Goal: Task Accomplishment & Management: Manage account settings

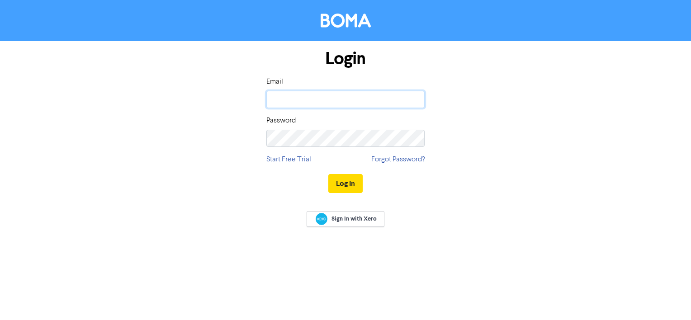
click at [355, 99] on input "email" at bounding box center [345, 99] width 158 height 17
type input "[PERSON_NAME][EMAIL_ADDRESS][DOMAIN_NAME]"
click at [328, 174] on button "Log In" at bounding box center [345, 183] width 34 height 19
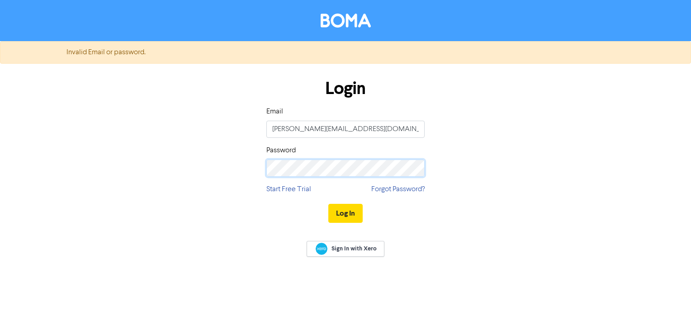
click at [328, 204] on button "Log In" at bounding box center [345, 213] width 34 height 19
click at [346, 213] on button "Log In" at bounding box center [345, 213] width 34 height 19
click at [403, 189] on link "Forgot Password?" at bounding box center [397, 189] width 53 height 11
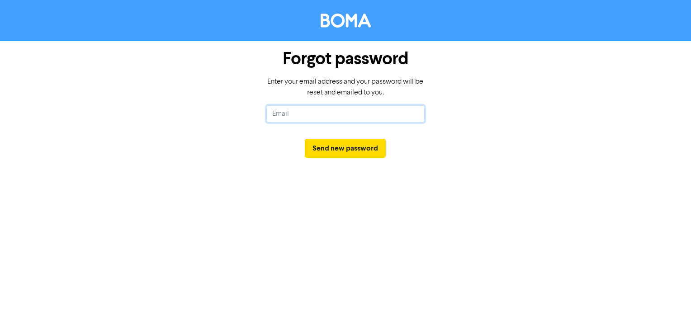
click at [341, 118] on input "text" at bounding box center [345, 113] width 158 height 17
type input "[PERSON_NAME][EMAIL_ADDRESS][DOMAIN_NAME]"
click at [345, 146] on button "Send new password" at bounding box center [345, 148] width 81 height 19
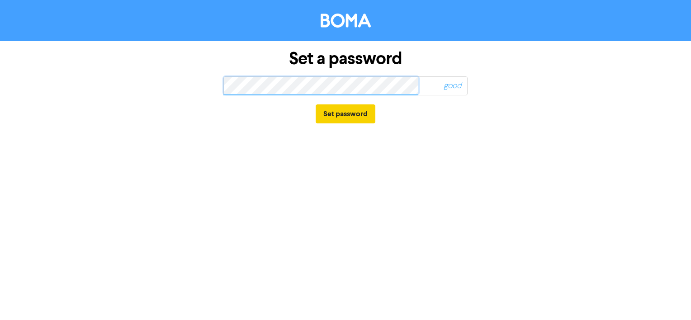
click at [315, 104] on button "Set password" at bounding box center [345, 113] width 60 height 19
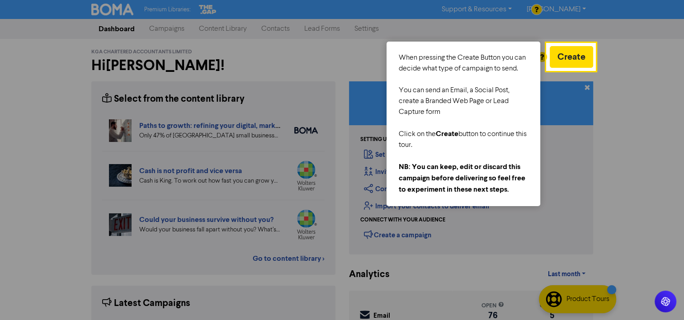
click at [644, 39] on div at bounding box center [639, 226] width 89 height 452
click at [571, 64] on button "Create" at bounding box center [571, 57] width 43 height 22
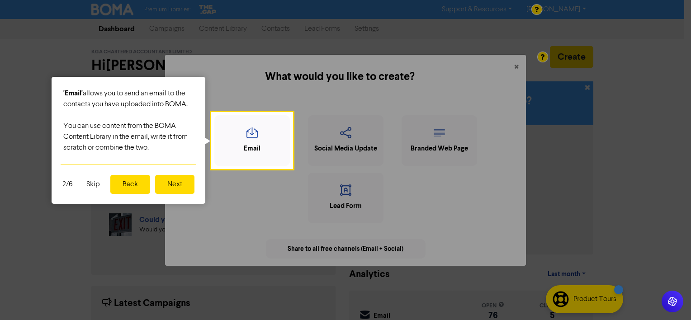
click at [173, 186] on button "Next" at bounding box center [174, 184] width 39 height 19
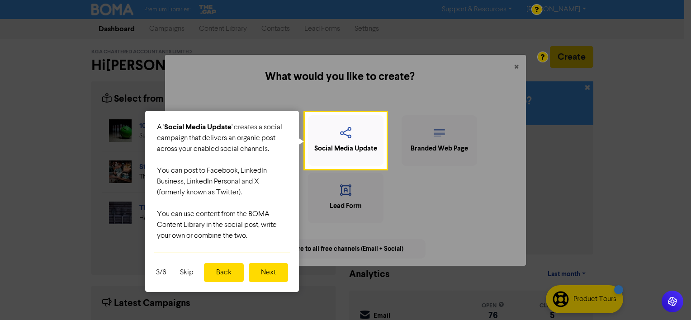
click at [259, 274] on button "Next" at bounding box center [268, 272] width 39 height 19
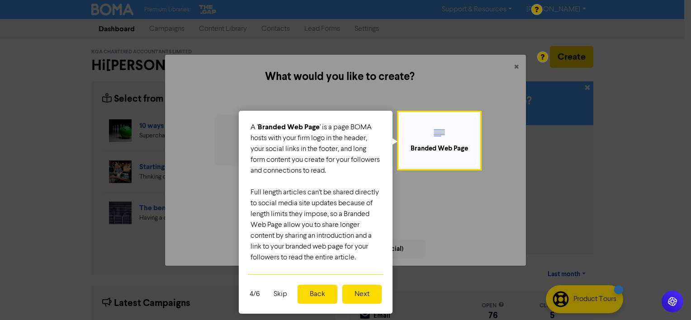
click at [279, 293] on button "Skip" at bounding box center [280, 294] width 24 height 19
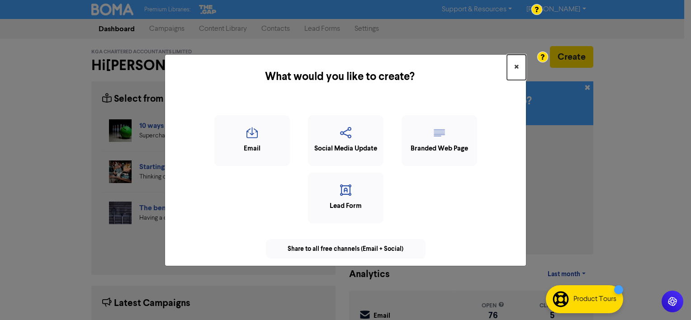
click at [517, 70] on span "×" at bounding box center [516, 68] width 5 height 14
